Goal: Transaction & Acquisition: Purchase product/service

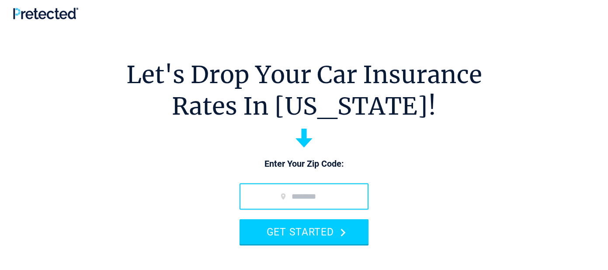
click at [350, 198] on input "zip code" at bounding box center [303, 196] width 129 height 26
type input "*****"
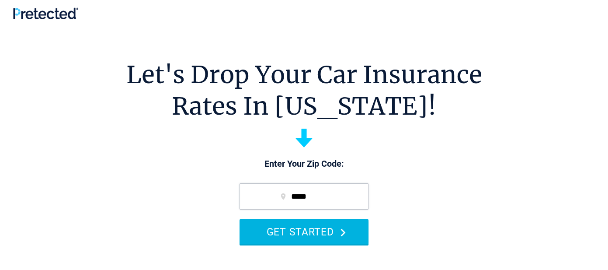
click at [332, 225] on button "GET STARTED" at bounding box center [303, 231] width 129 height 25
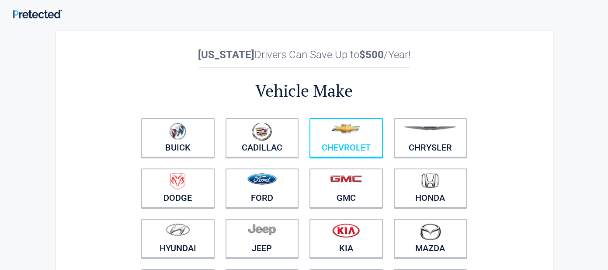
click at [359, 142] on link "Chevrolet" at bounding box center [345, 137] width 73 height 39
